Goal: Transaction & Acquisition: Download file/media

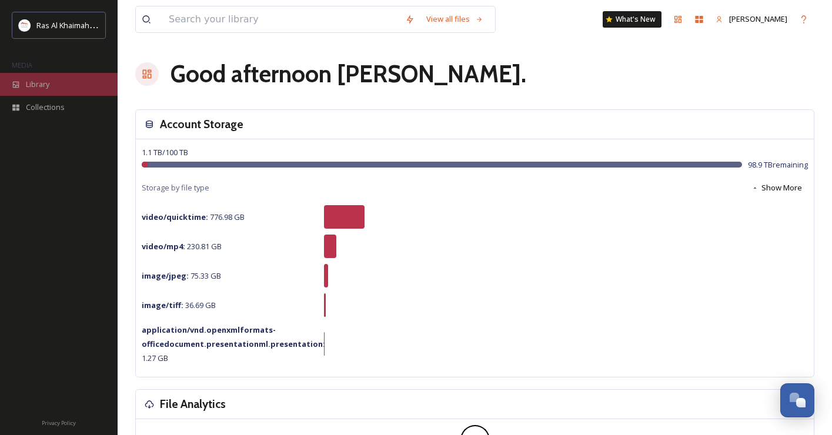
click at [49, 79] on span "Library" at bounding box center [38, 84] width 24 height 11
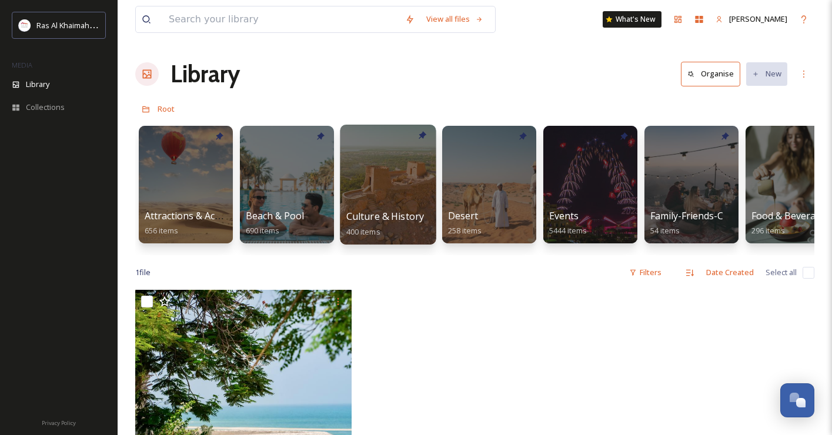
click at [394, 186] on div at bounding box center [388, 185] width 96 height 120
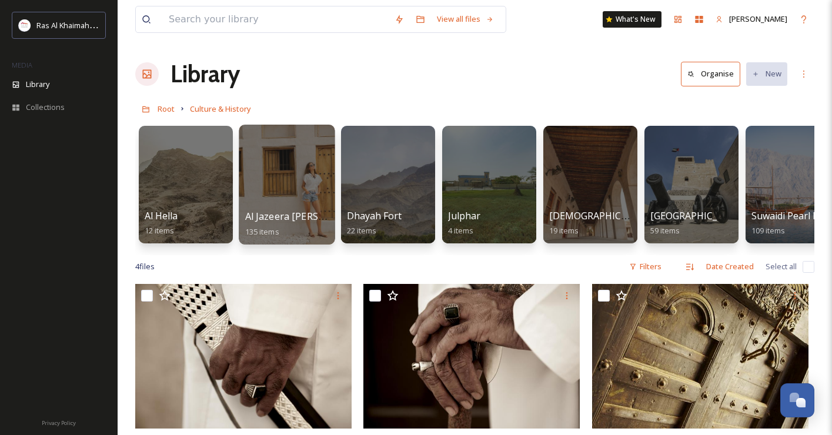
click at [290, 168] on div at bounding box center [287, 185] width 96 height 120
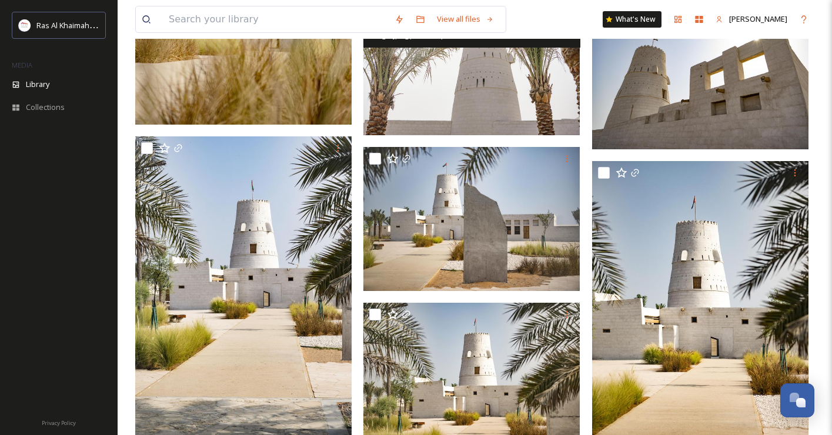
scroll to position [3062, 0]
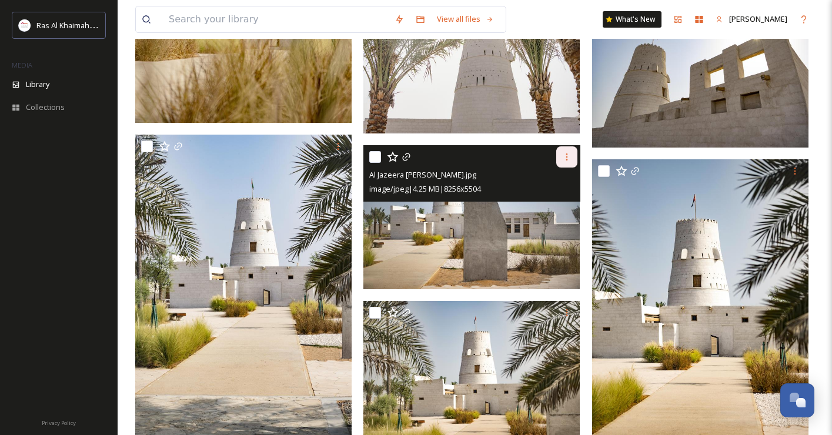
click at [567, 156] on icon at bounding box center [567, 156] width 2 height 7
click at [546, 207] on span "Download" at bounding box center [553, 205] width 36 height 11
